Goal: Information Seeking & Learning: Learn about a topic

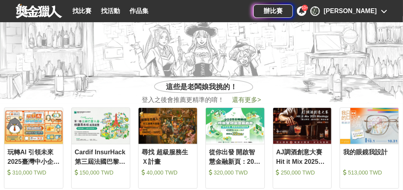
scroll to position [184, 0]
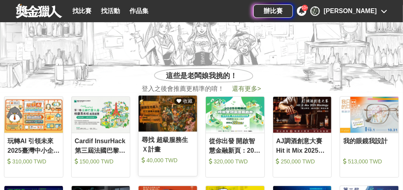
click at [156, 119] on img at bounding box center [167, 113] width 59 height 36
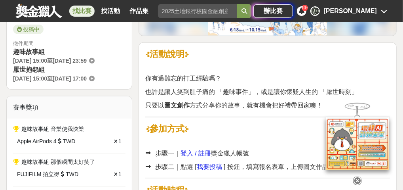
scroll to position [222, 0]
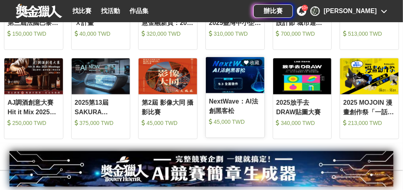
scroll to position [312, 0]
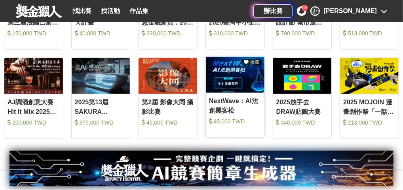
click at [240, 76] on img at bounding box center [235, 75] width 59 height 36
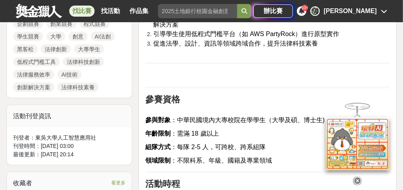
scroll to position [405, 0]
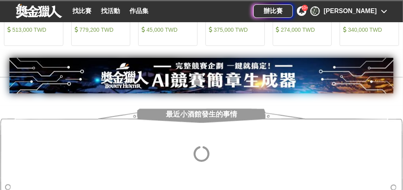
scroll to position [312, 0]
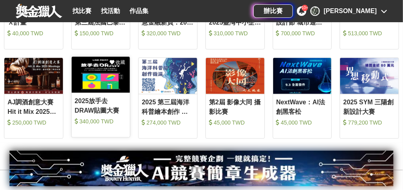
click at [117, 85] on img at bounding box center [101, 75] width 59 height 36
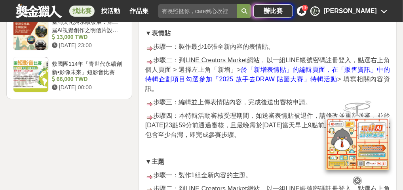
scroll to position [1088, 0]
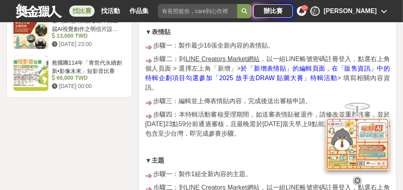
click at [190, 37] on p "步驟四：本特輯活動審核受理期間，如送審貼圖被退件，請修改並重新送審，並於[DATE]23點59分前通過審核，且最晚需於[DATE]當天早上9點前上架販售 ，且…" at bounding box center [267, 14] width 245 height 46
